Goal: Find specific page/section: Find specific page/section

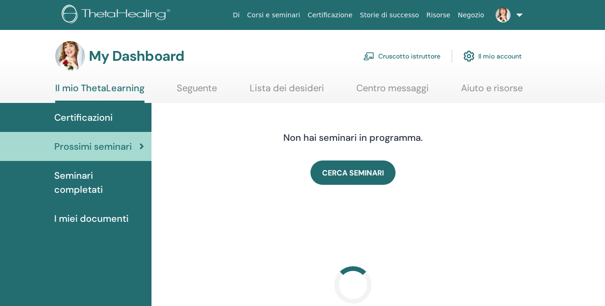
click at [419, 52] on link "Cruscotto istruttore" at bounding box center [401, 56] width 77 height 21
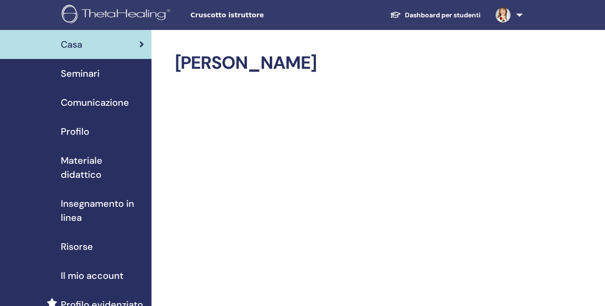
click at [81, 125] on span "Profilo" at bounding box center [75, 131] width 29 height 14
